Goal: Task Accomplishment & Management: Manage account settings

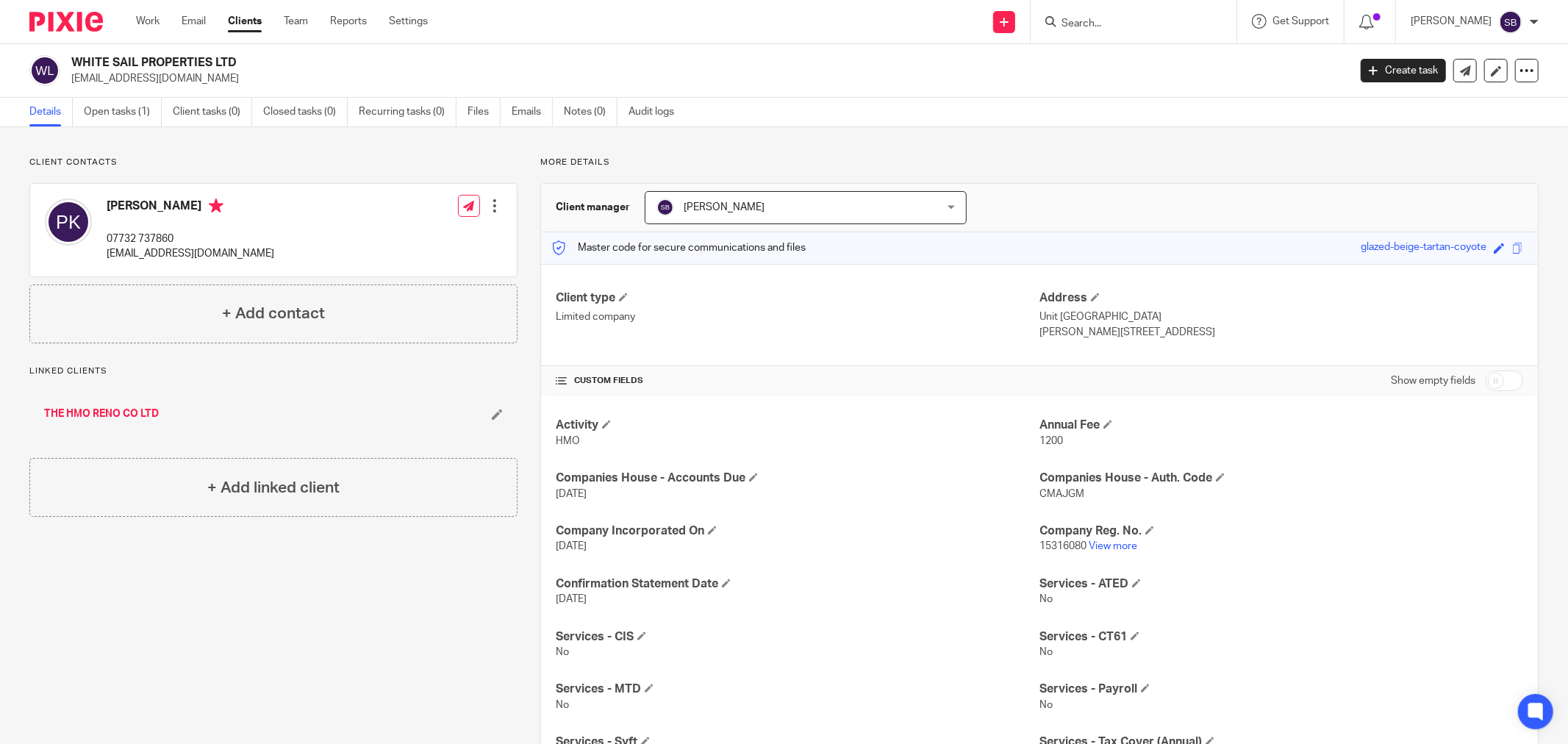
click at [1113, 26] on input "Search" at bounding box center [1125, 24] width 132 height 13
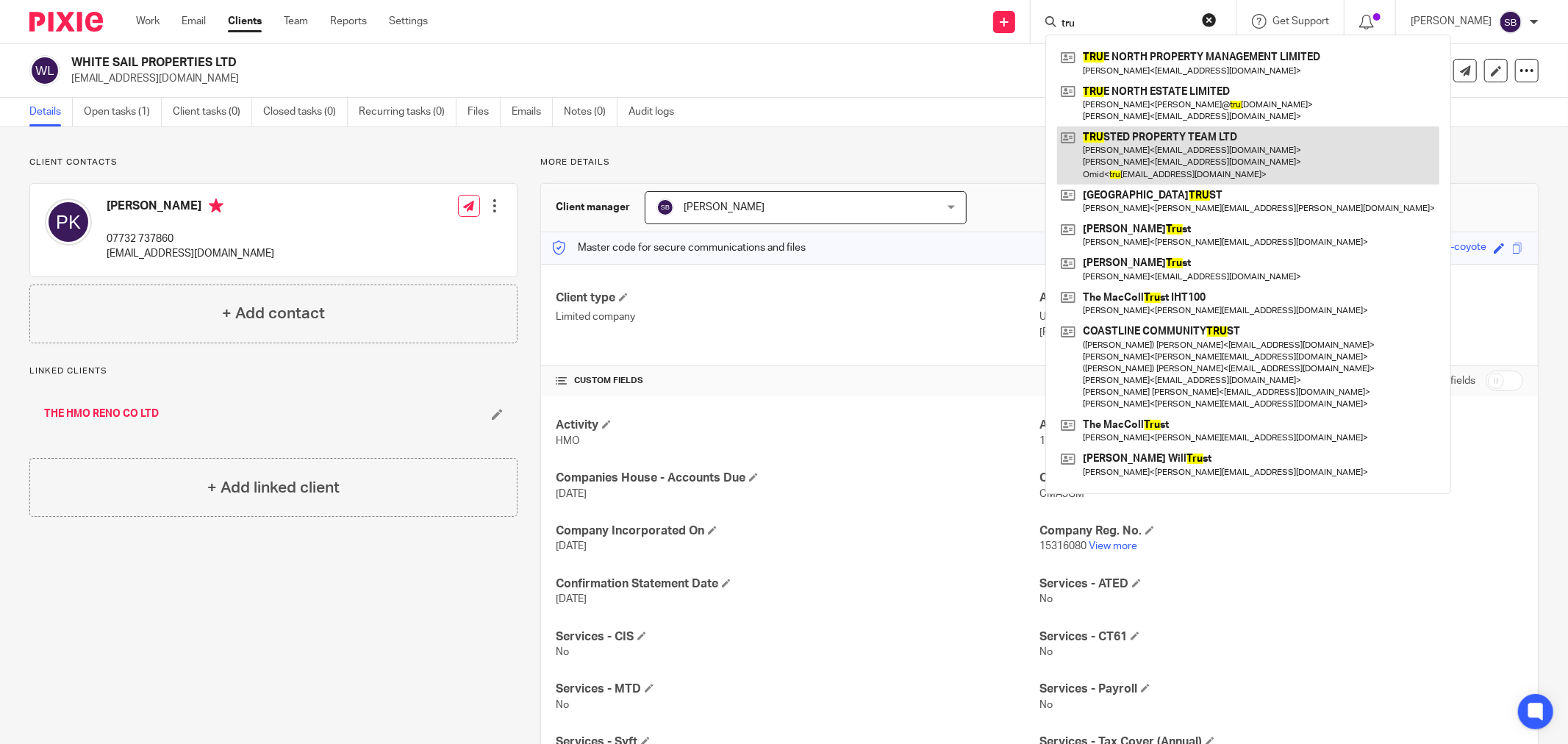
type input "tru"
click at [1150, 140] on link at bounding box center [1248, 155] width 382 height 58
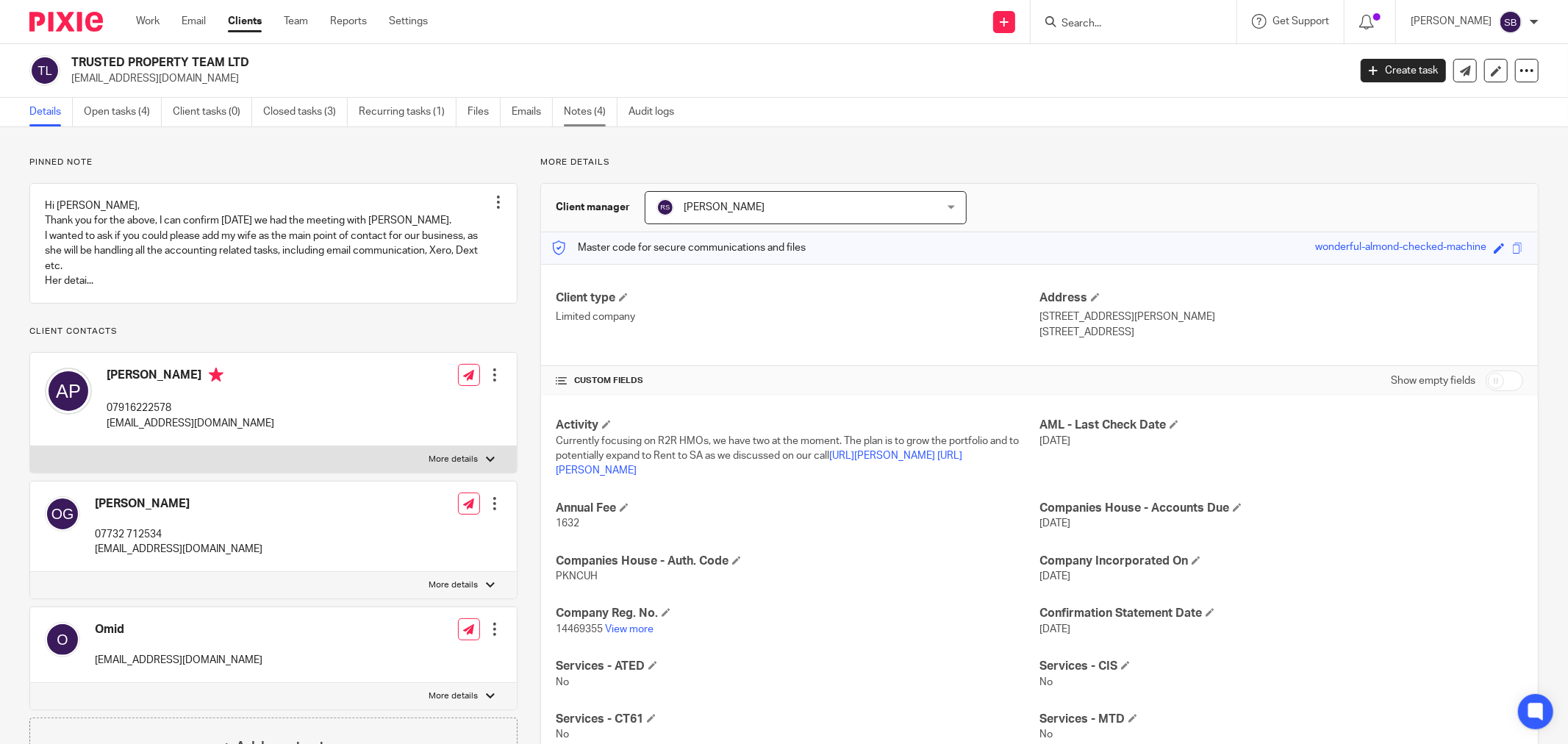
click at [579, 108] on link "Notes (4)" at bounding box center [591, 112] width 54 height 29
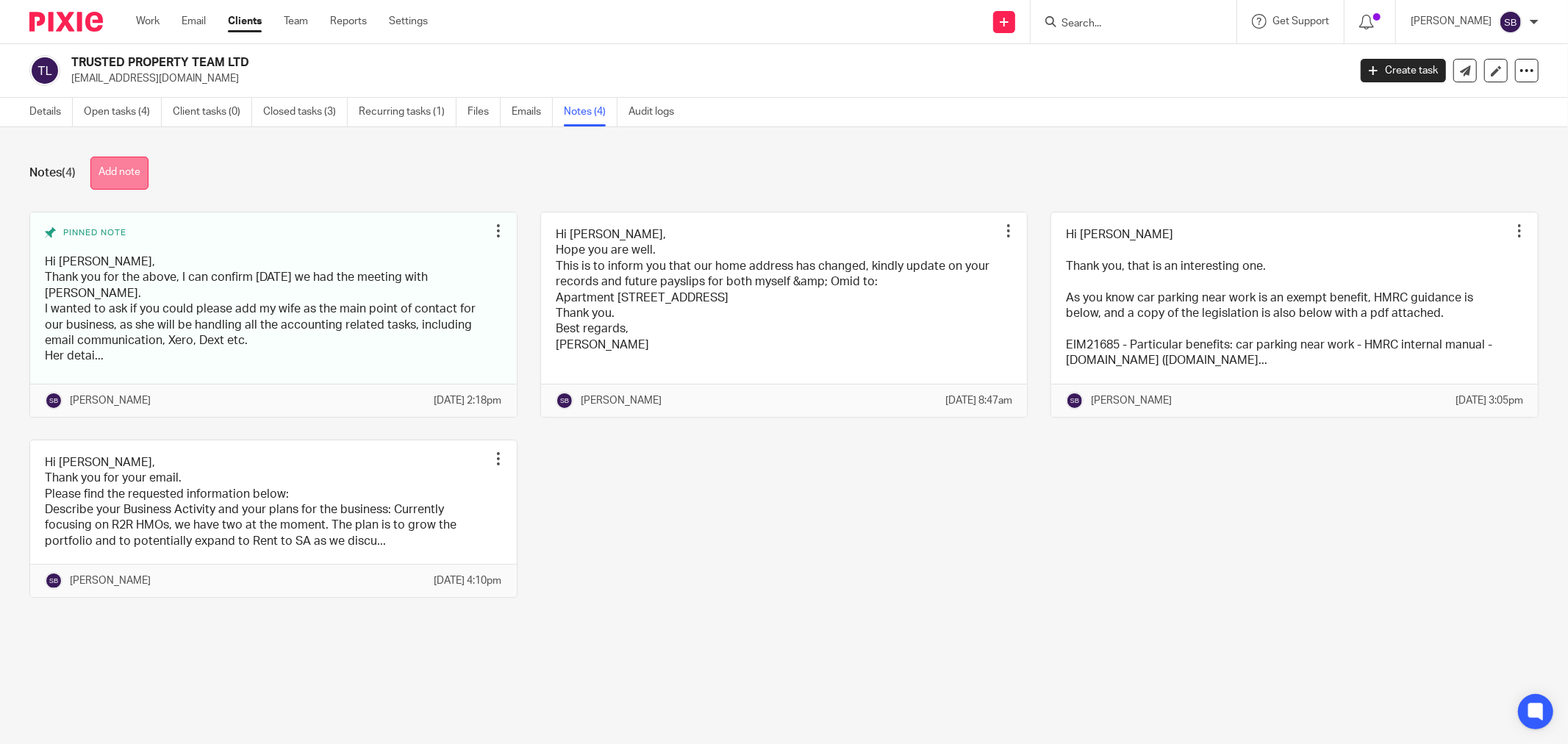
click at [138, 171] on button "Add note" at bounding box center [119, 173] width 58 height 33
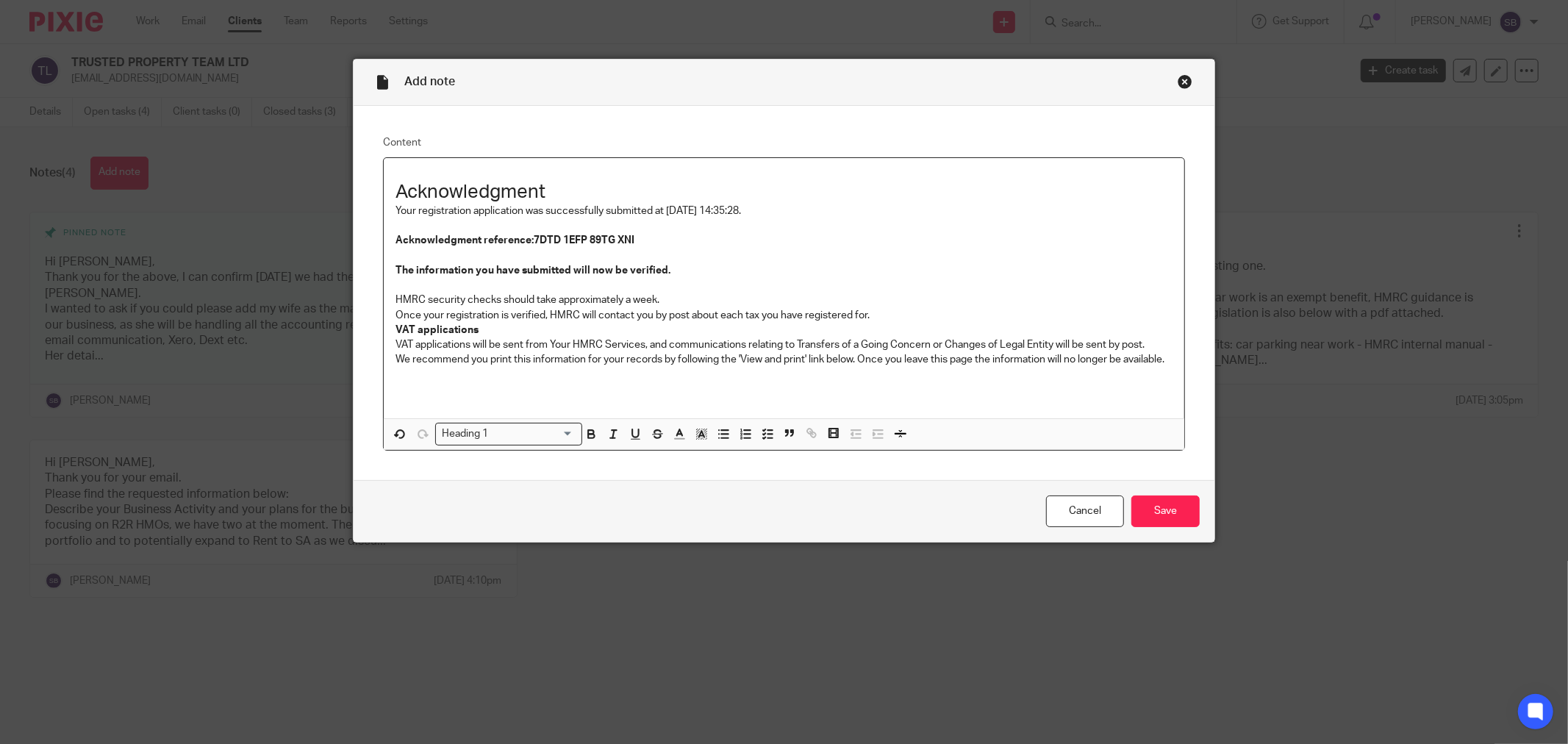
click at [718, 192] on h1 "Acknowledgment" at bounding box center [784, 192] width 777 height 23
click at [1170, 514] on input "Save" at bounding box center [1165, 512] width 68 height 32
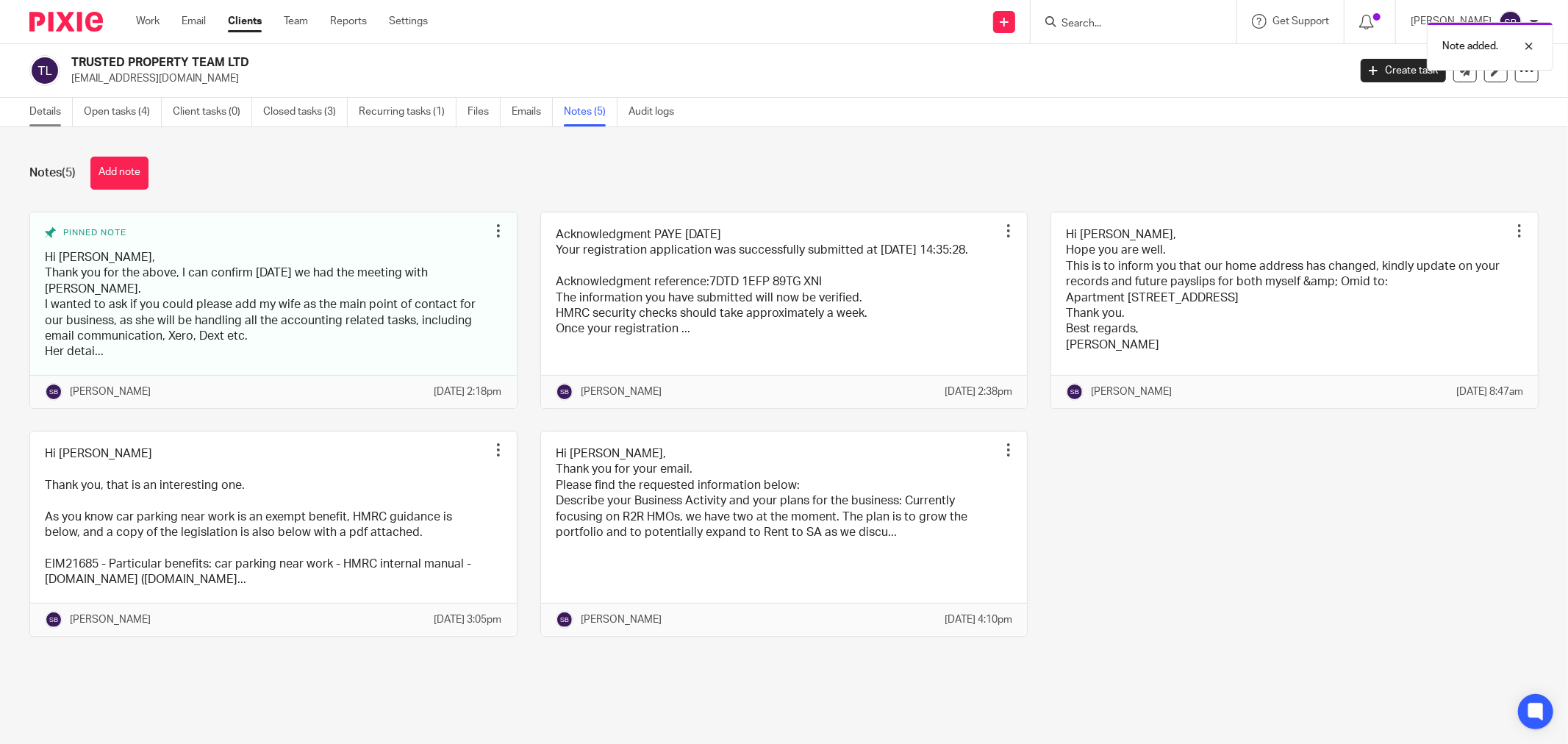
click at [51, 120] on link "Details" at bounding box center [51, 112] width 44 height 29
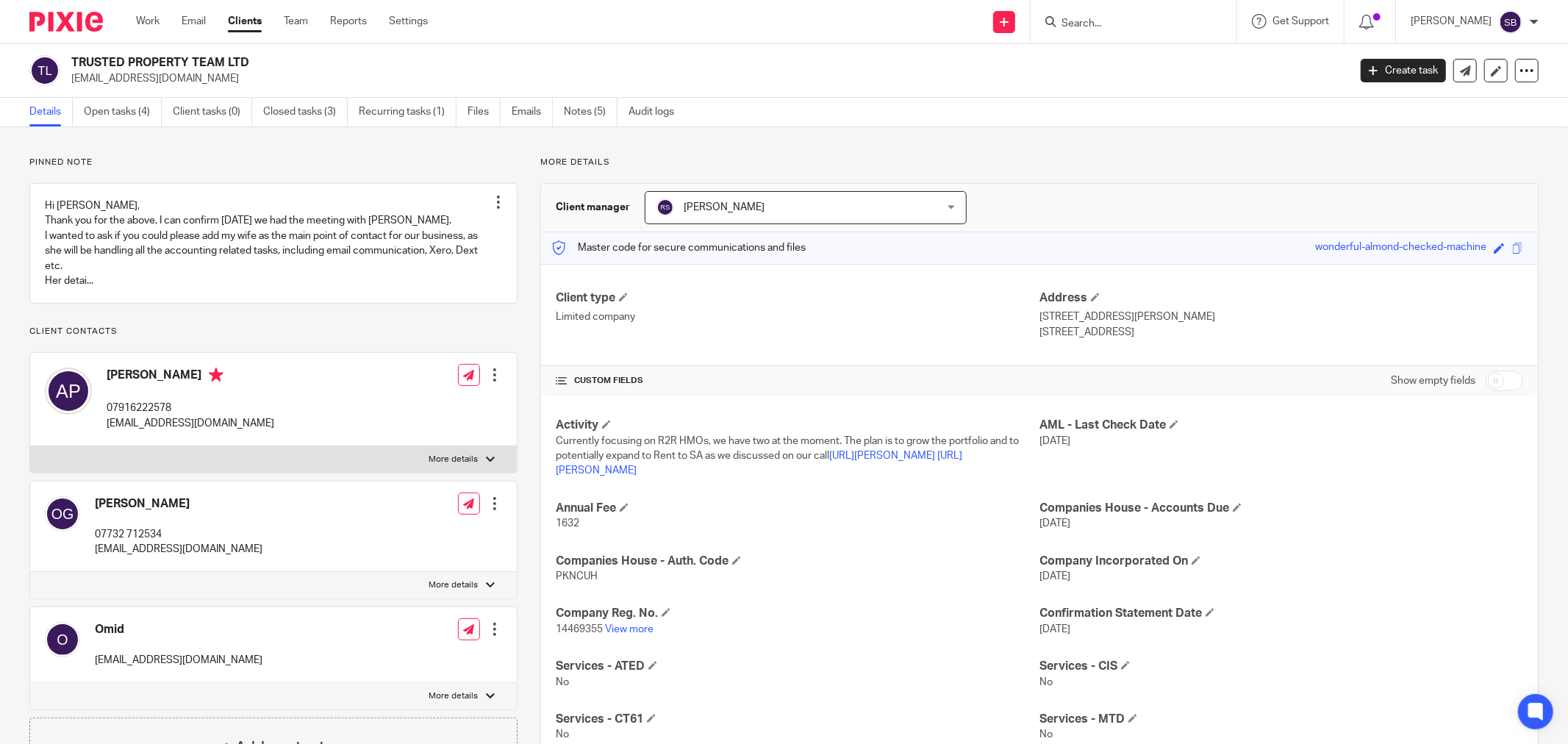
click at [1123, 19] on input "Search" at bounding box center [1125, 24] width 132 height 13
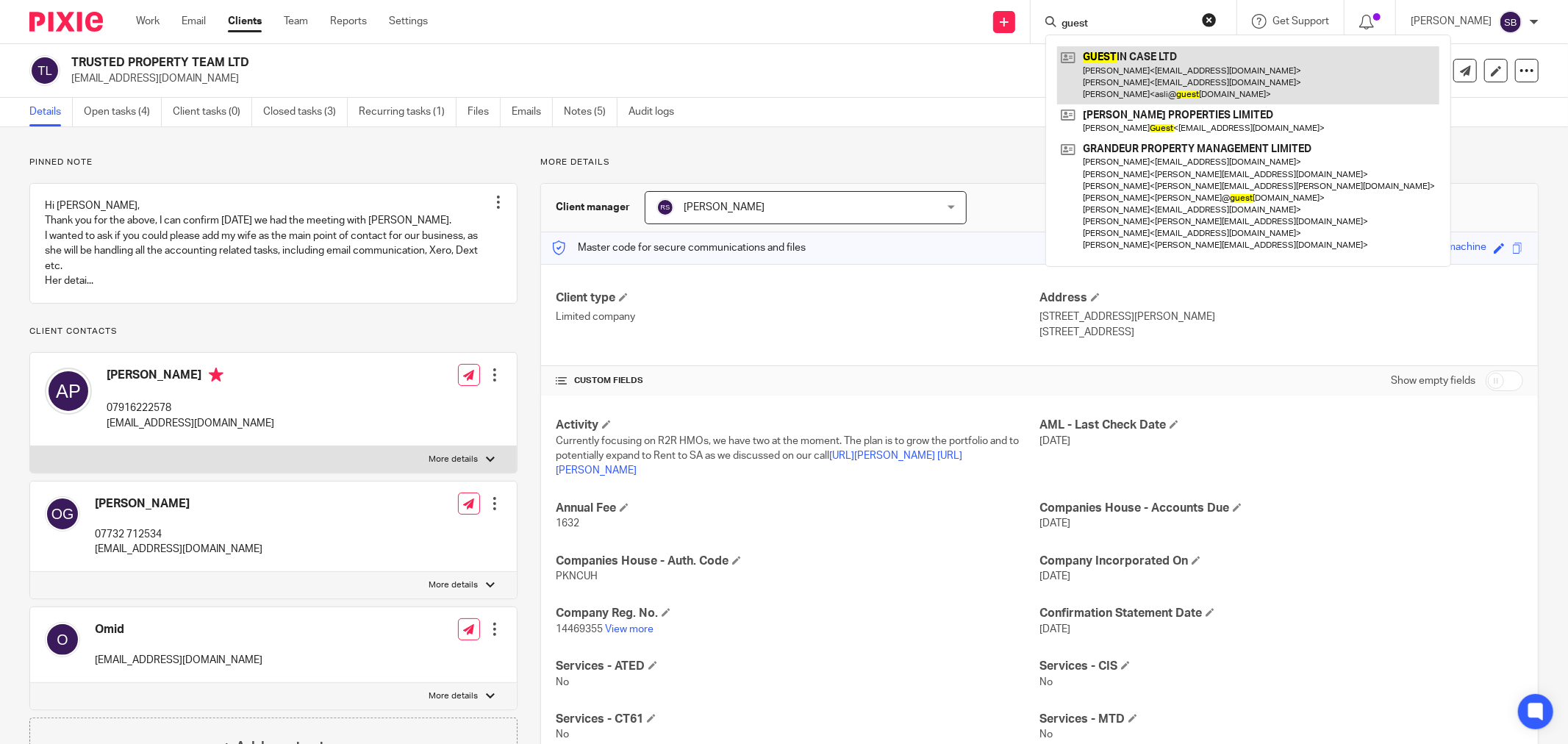
type input "guest"
click at [1195, 67] on link at bounding box center [1248, 75] width 382 height 58
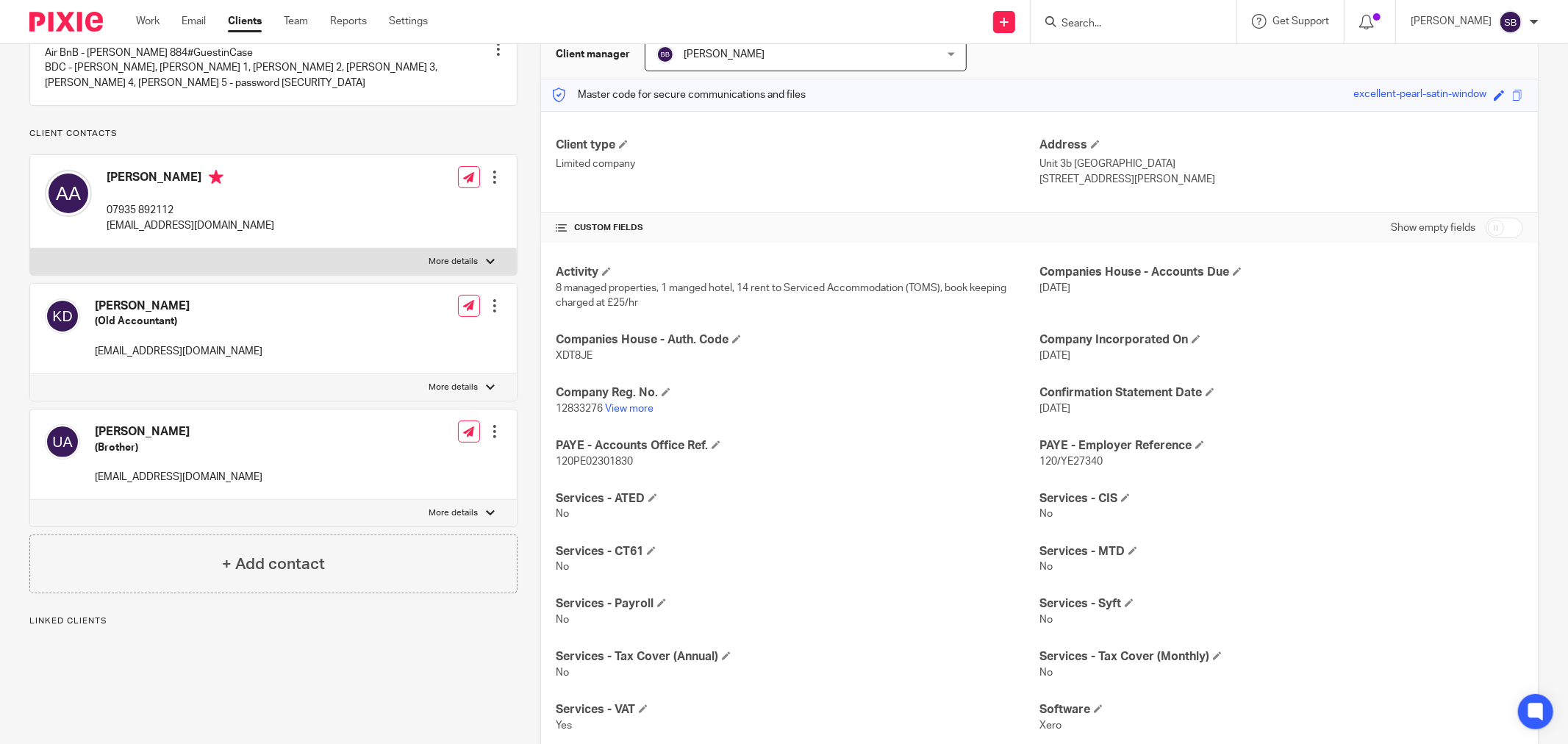
scroll to position [163, 0]
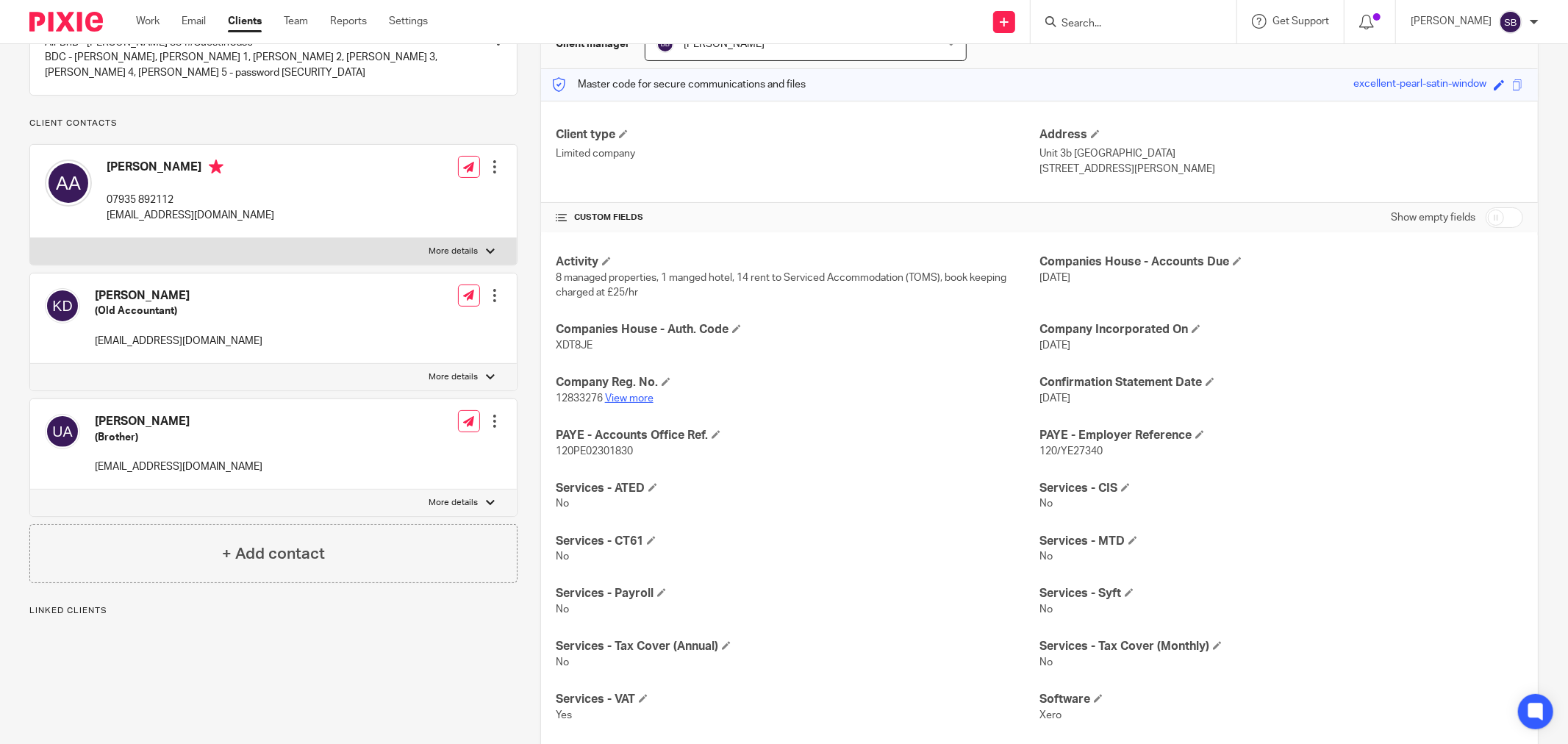
click at [618, 400] on link "View more" at bounding box center [630, 398] width 49 height 10
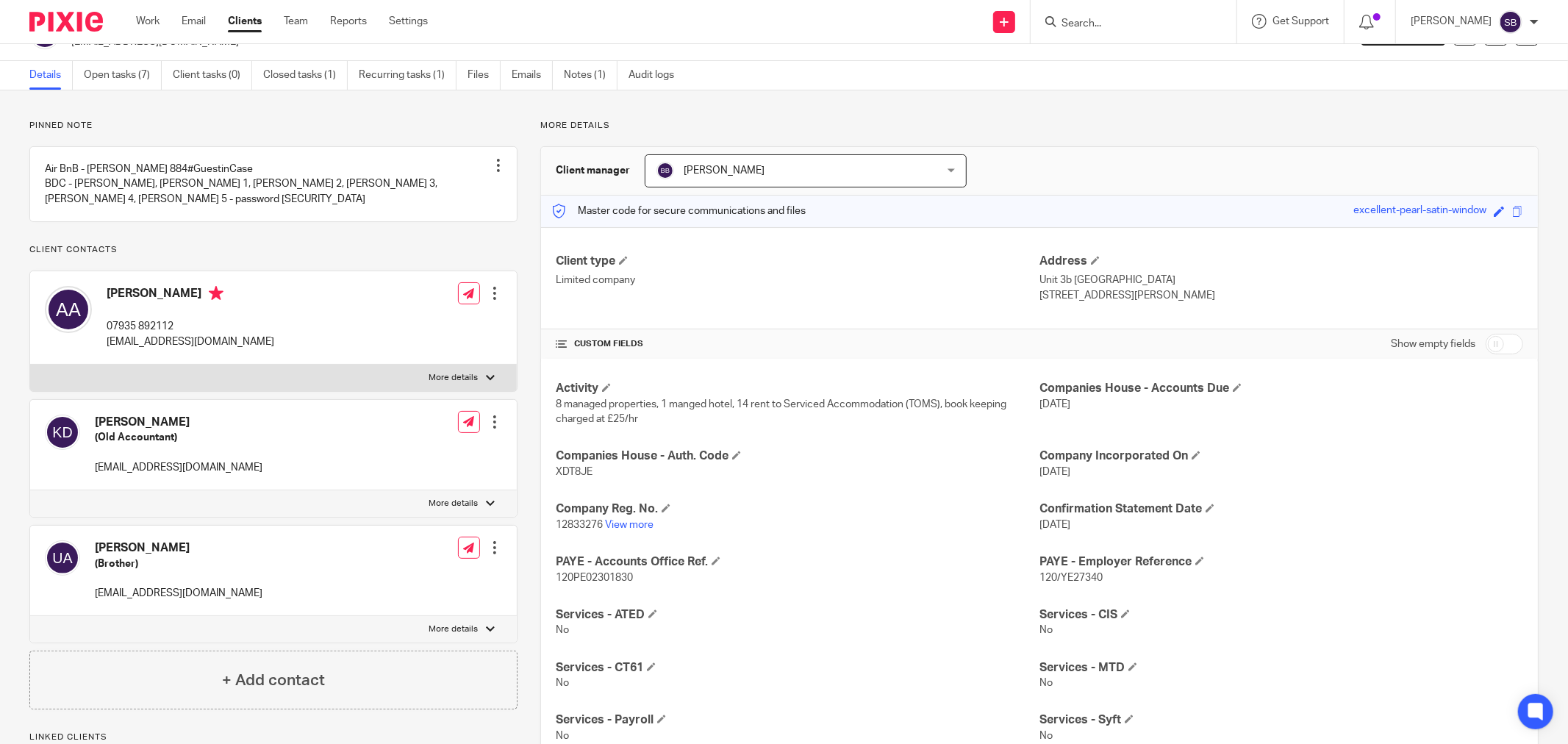
scroll to position [0, 0]
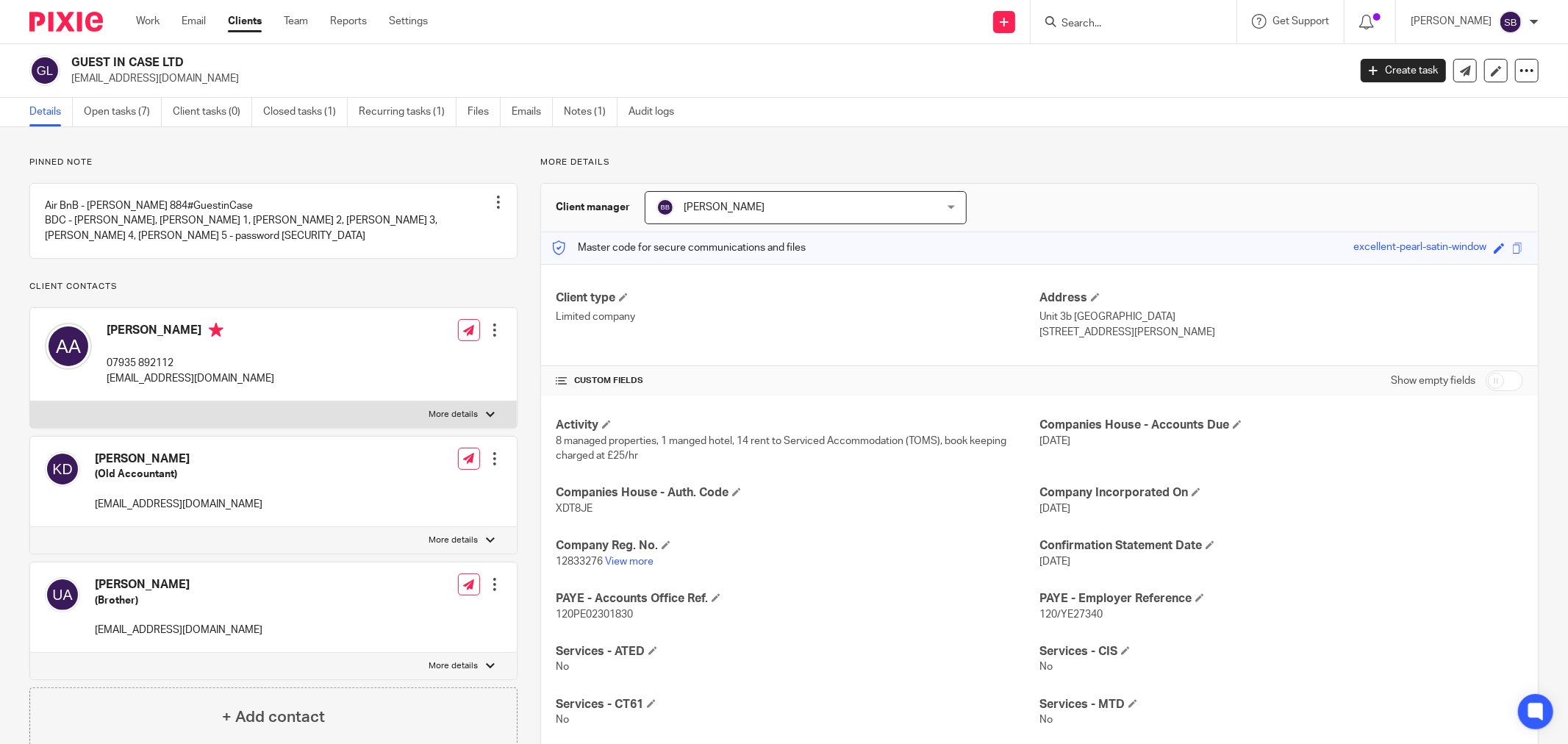
click at [1145, 24] on input "Search" at bounding box center [1125, 24] width 132 height 13
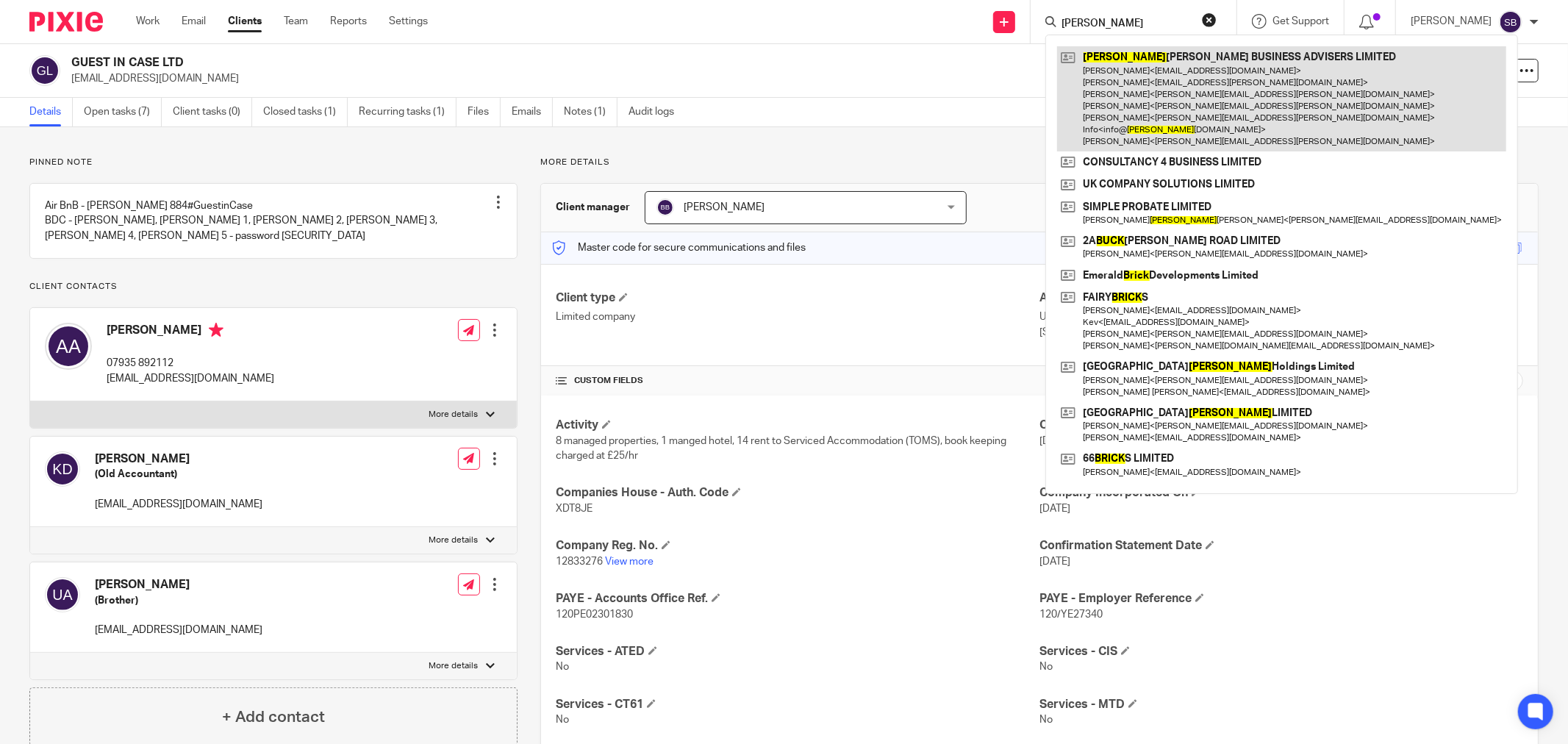
type input "bick"
click at [1170, 77] on link at bounding box center [1282, 98] width 449 height 105
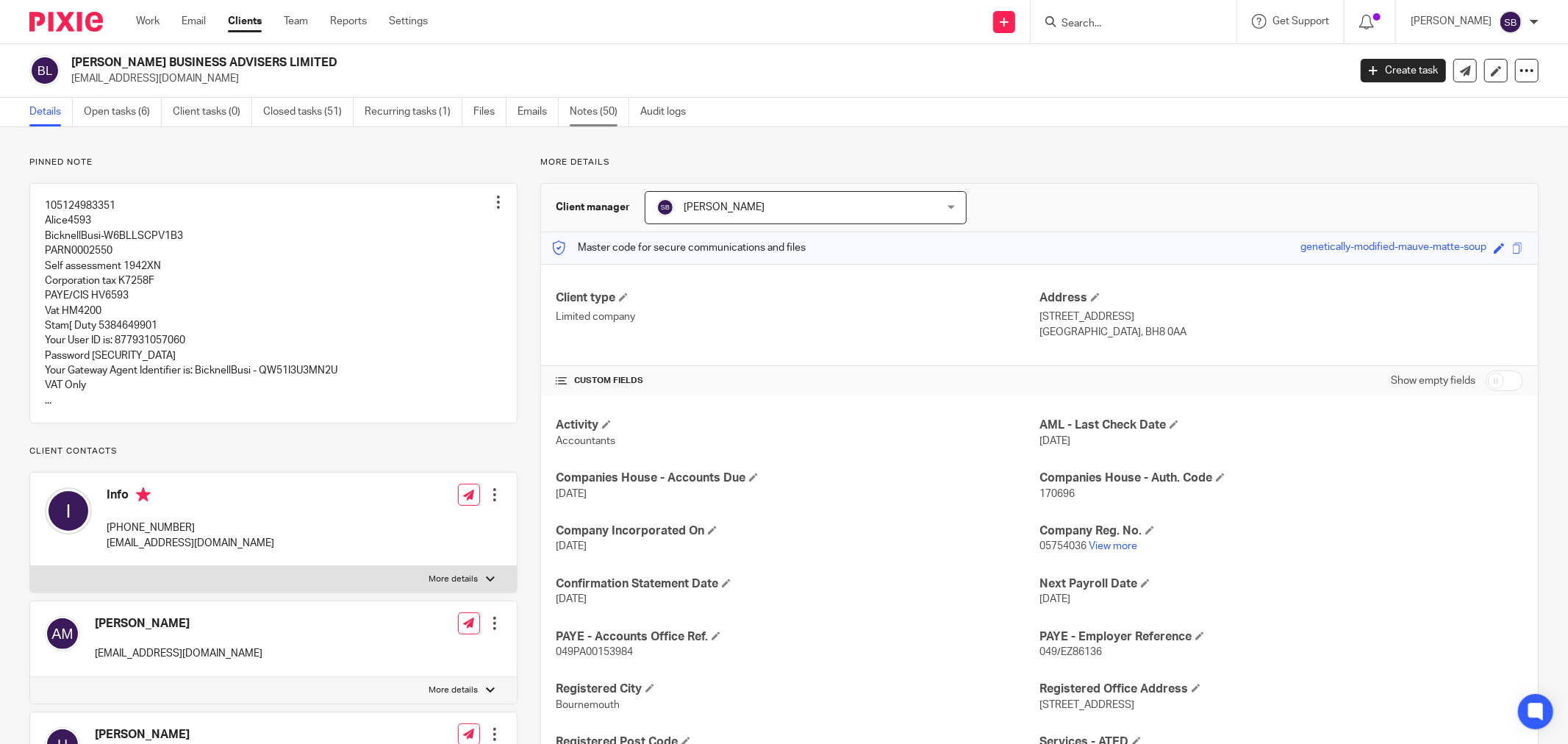
click at [575, 113] on link "Notes (50)" at bounding box center [599, 112] width 60 height 29
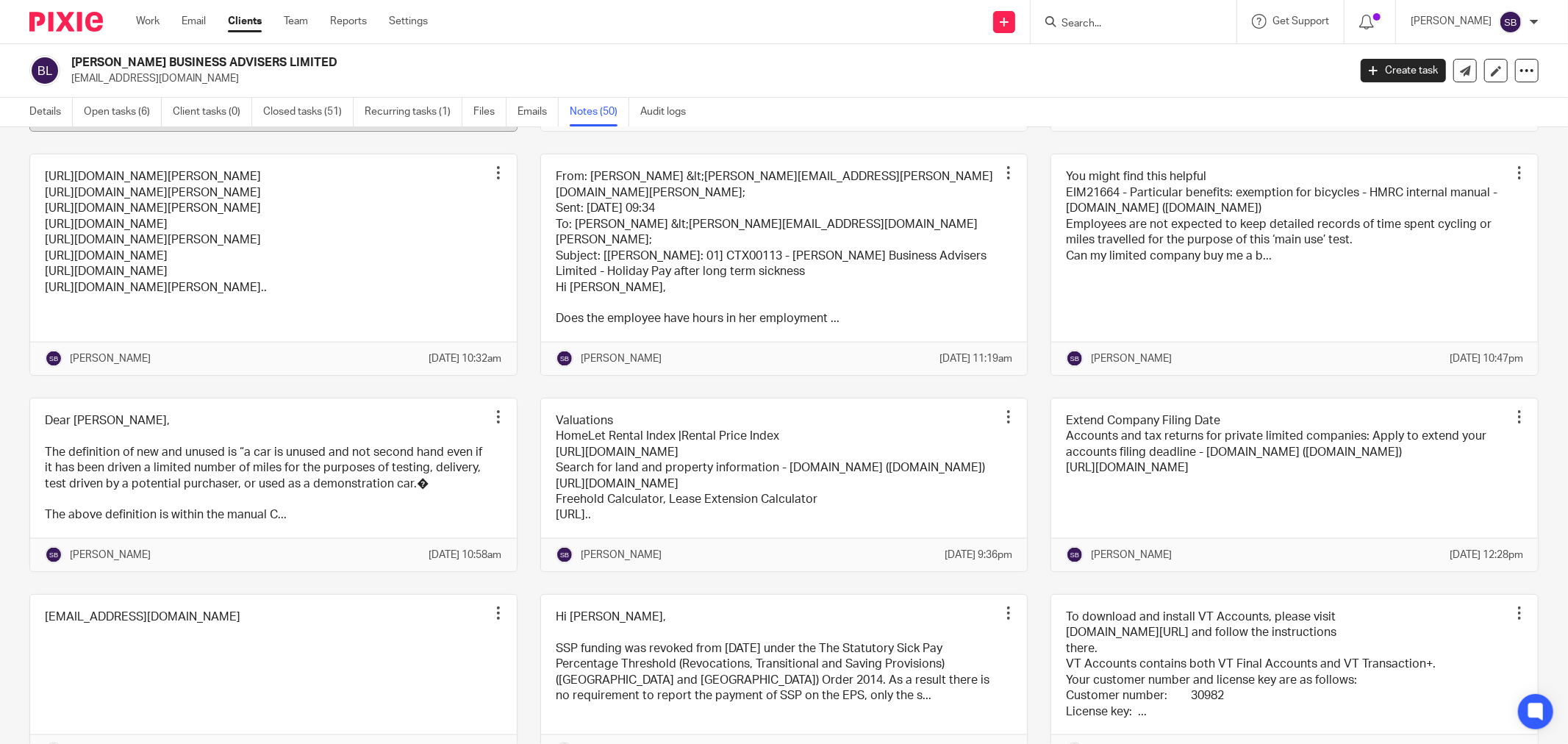
scroll to position [1878, 0]
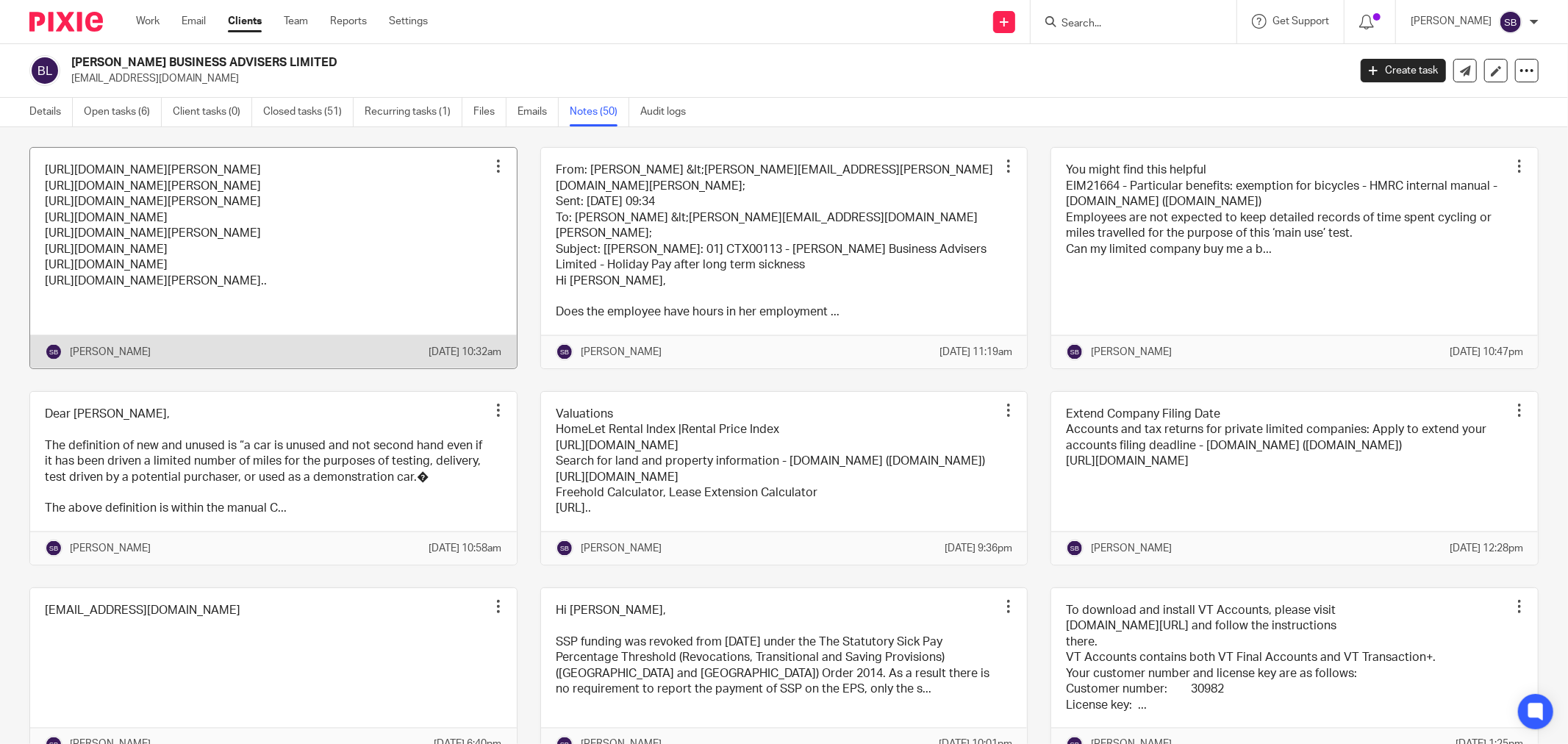
click at [387, 368] on link at bounding box center [274, 258] width 486 height 220
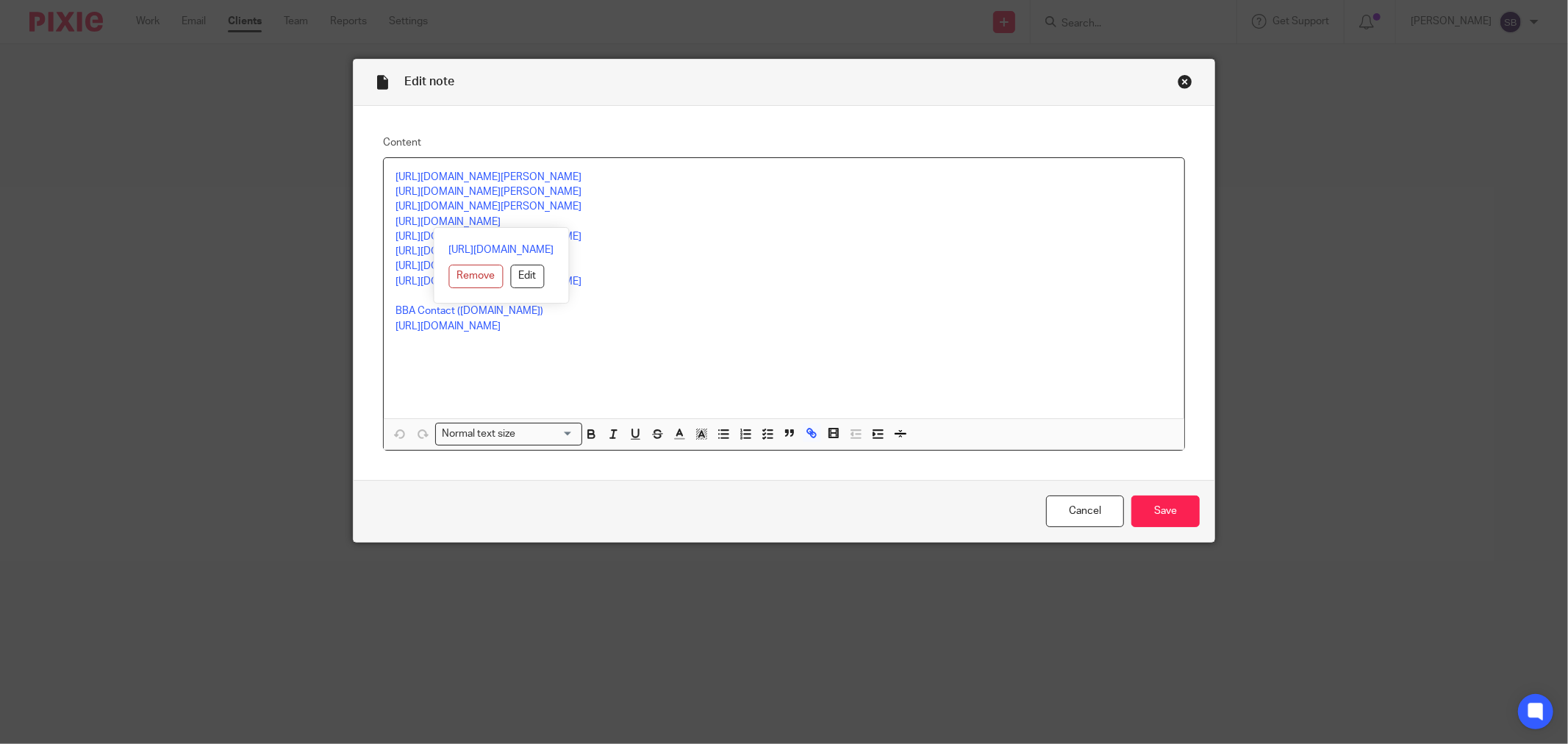
drag, startPoint x: 386, startPoint y: 221, endPoint x: 607, endPoint y: 216, distance: 221.1
click at [607, 216] on div "https://calendly.com/bridget-101/30min https://calendly.com/jayne-55/30min http…" at bounding box center [784, 288] width 800 height 260
copy link "https://calendly.com/bicknellbusiness/30min"
click at [1177, 82] on div "Close this dialog window" at bounding box center [1184, 81] width 14 height 14
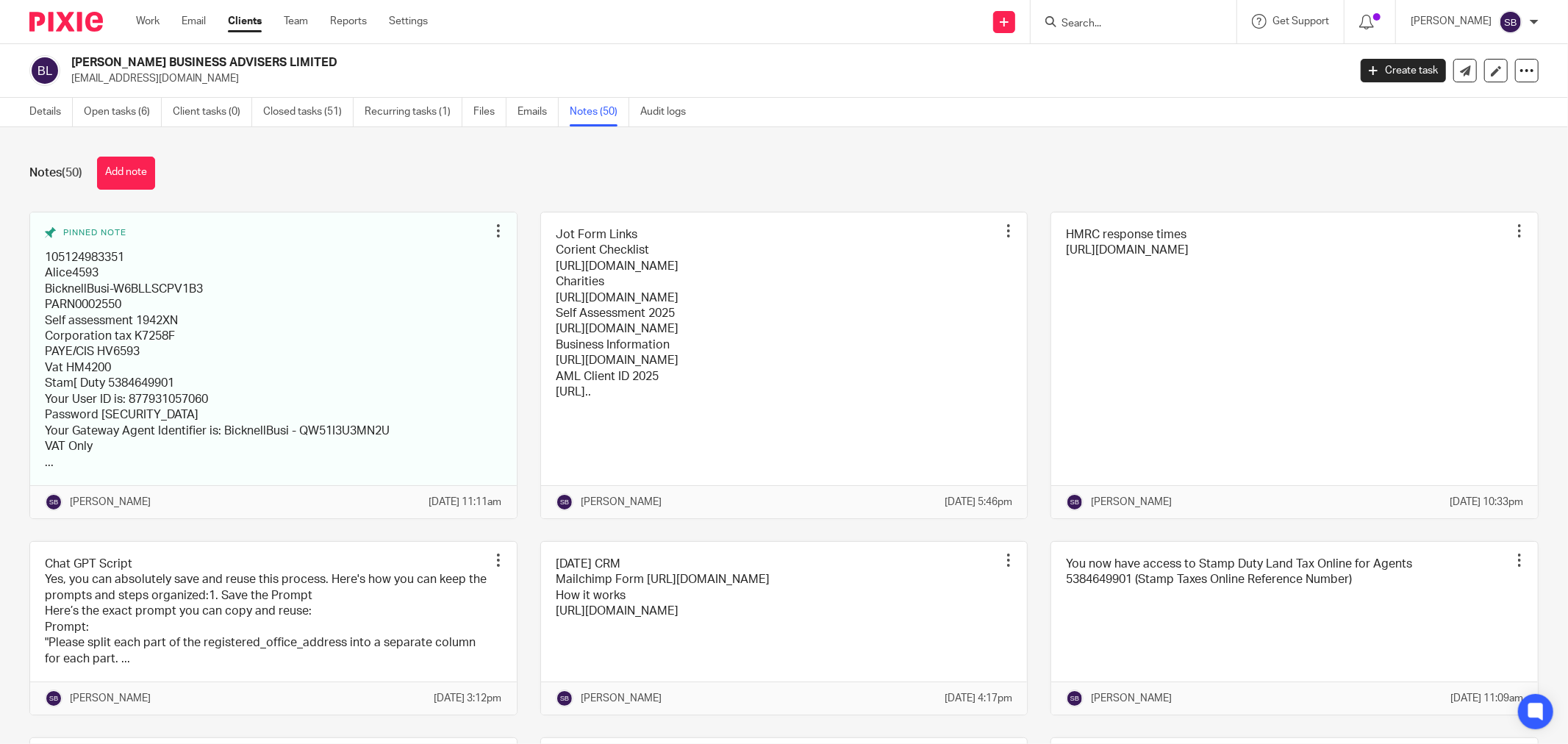
click at [1155, 26] on input "Search" at bounding box center [1125, 24] width 132 height 13
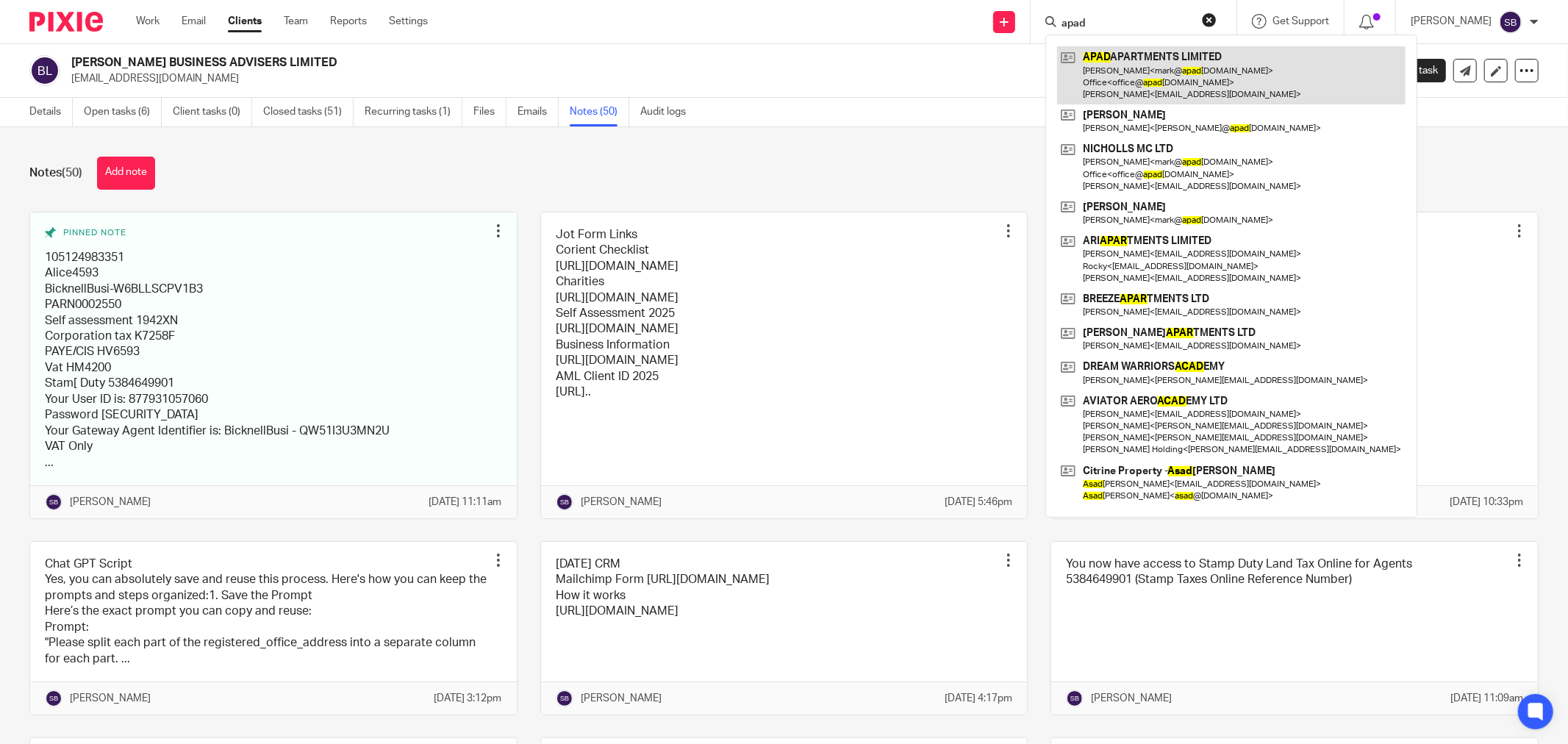
type input "apad"
click at [1164, 61] on link at bounding box center [1231, 75] width 348 height 58
